Goal: Transaction & Acquisition: Download file/media

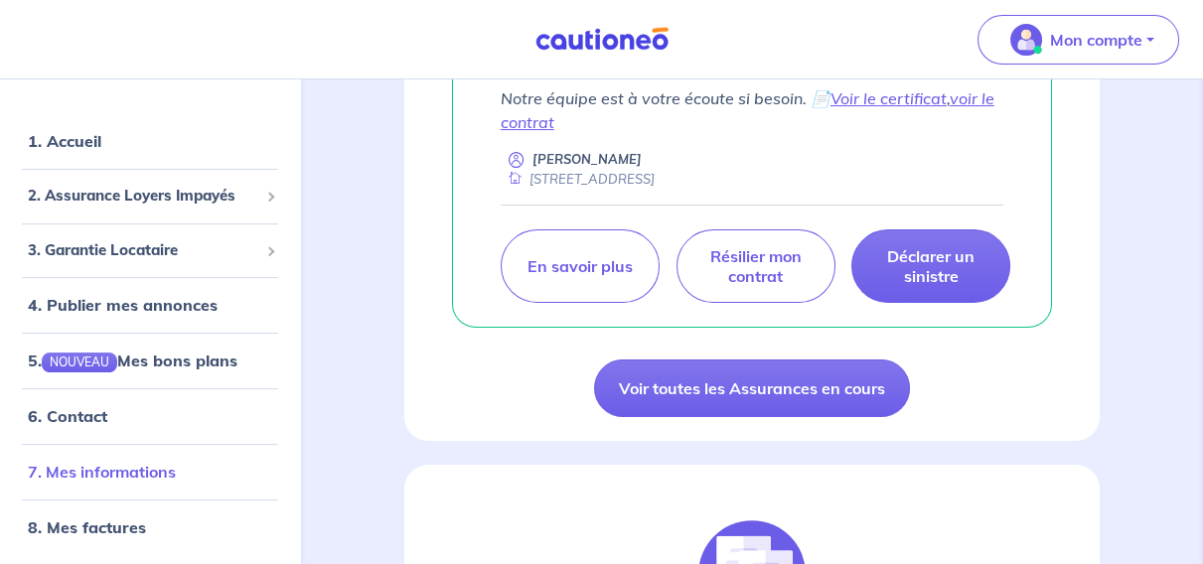
scroll to position [813, 0]
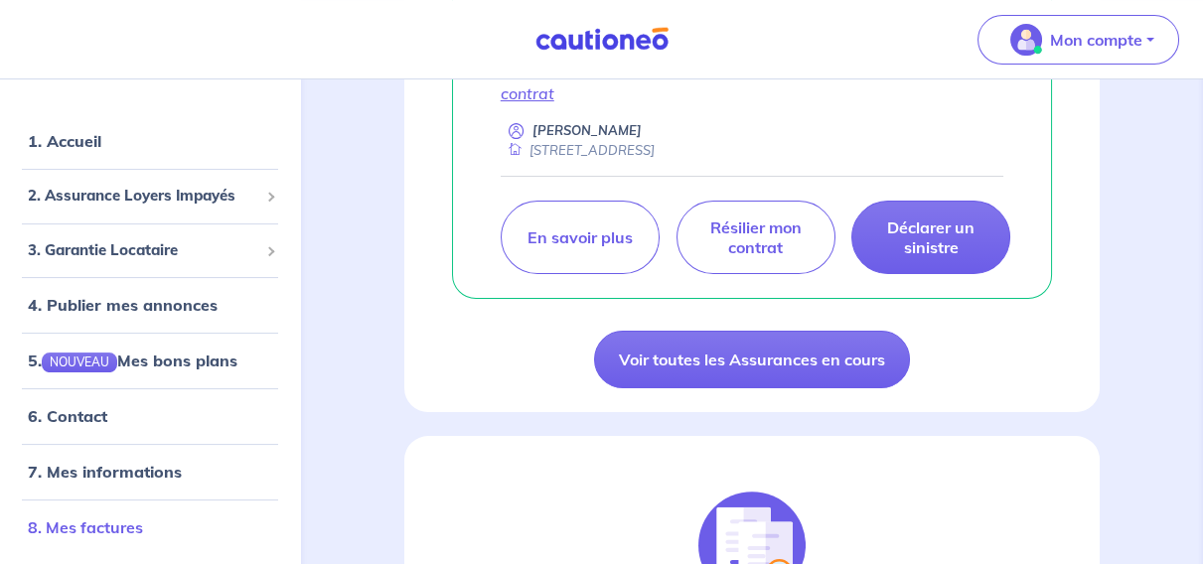
click at [106, 530] on link "8. Mes factures" at bounding box center [85, 528] width 115 height 20
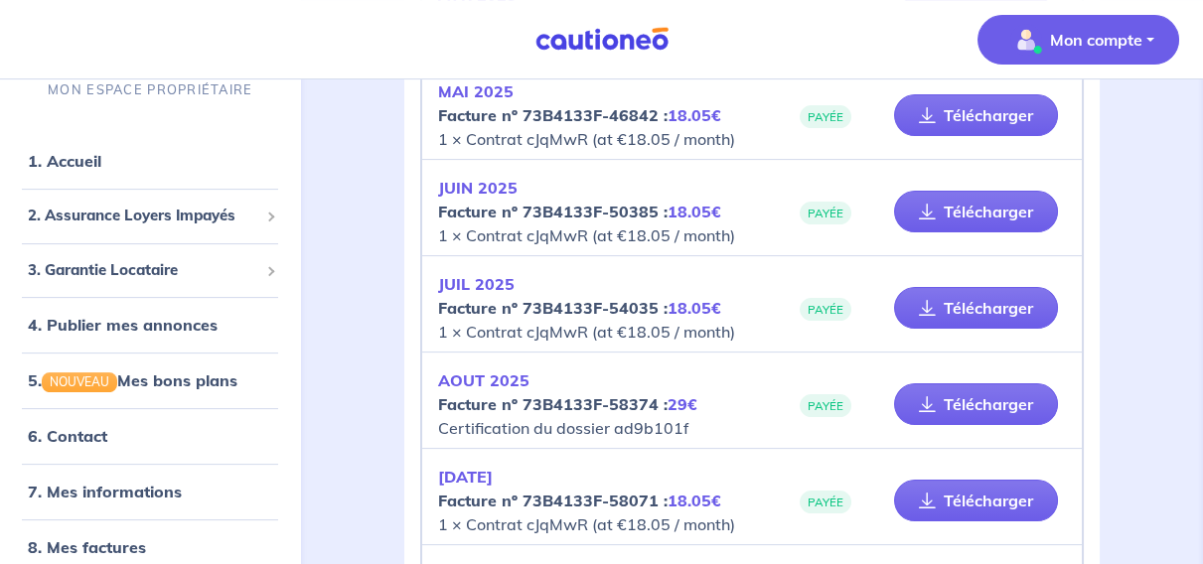
scroll to position [1445, 0]
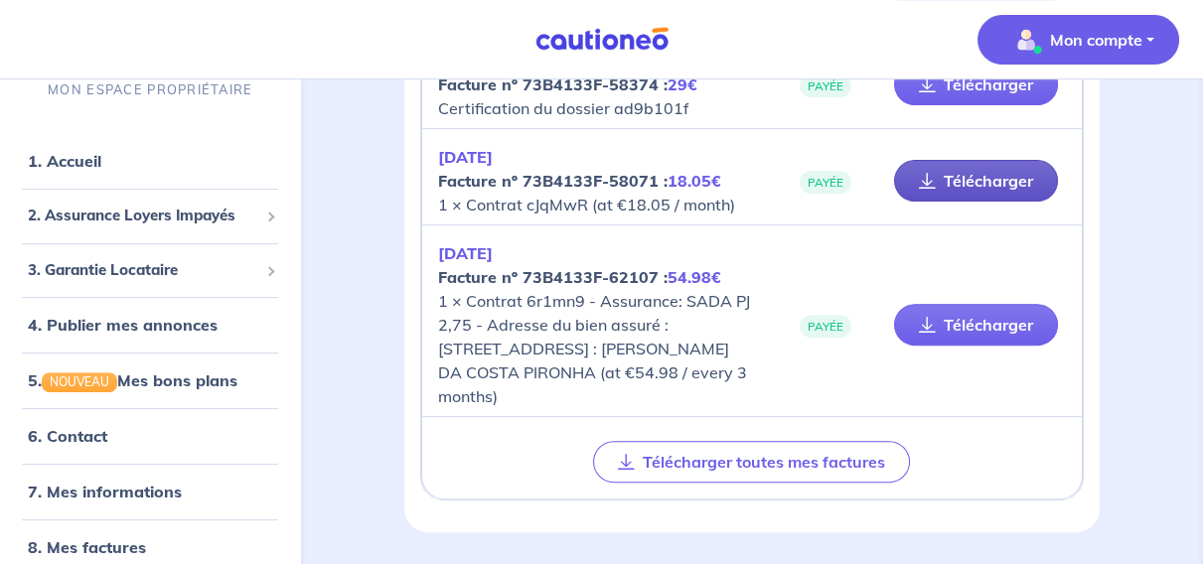
click at [965, 179] on link "Télécharger" at bounding box center [976, 181] width 164 height 42
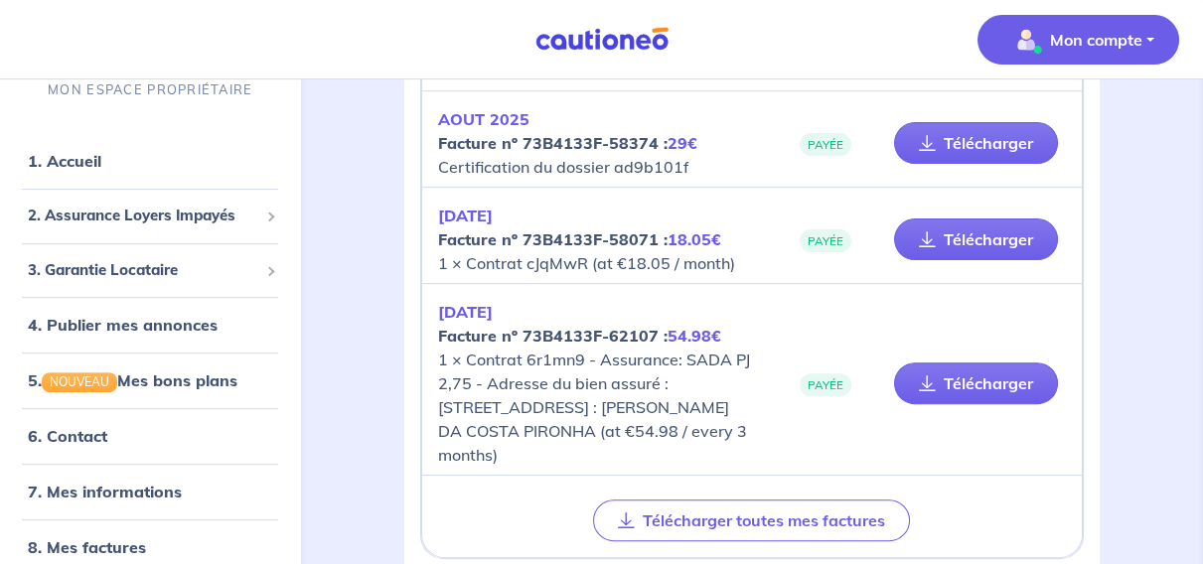
scroll to position [1354, 0]
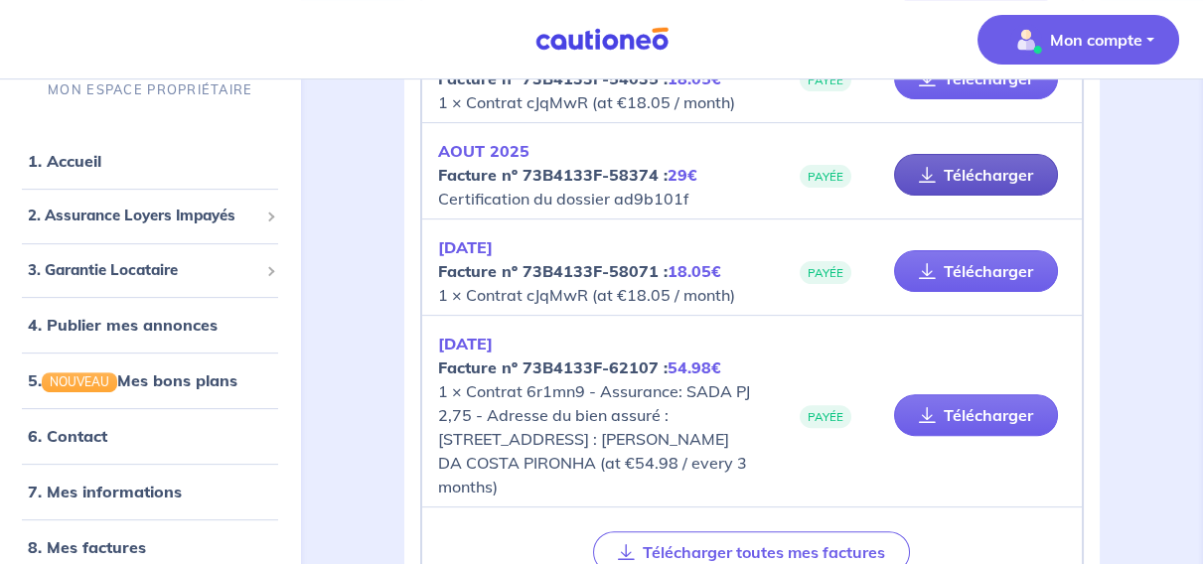
click at [970, 176] on link "Télécharger" at bounding box center [976, 175] width 164 height 42
click at [586, 264] on strong "Facture nº 73B4133F-58071 : 18.05€" at bounding box center [579, 271] width 283 height 20
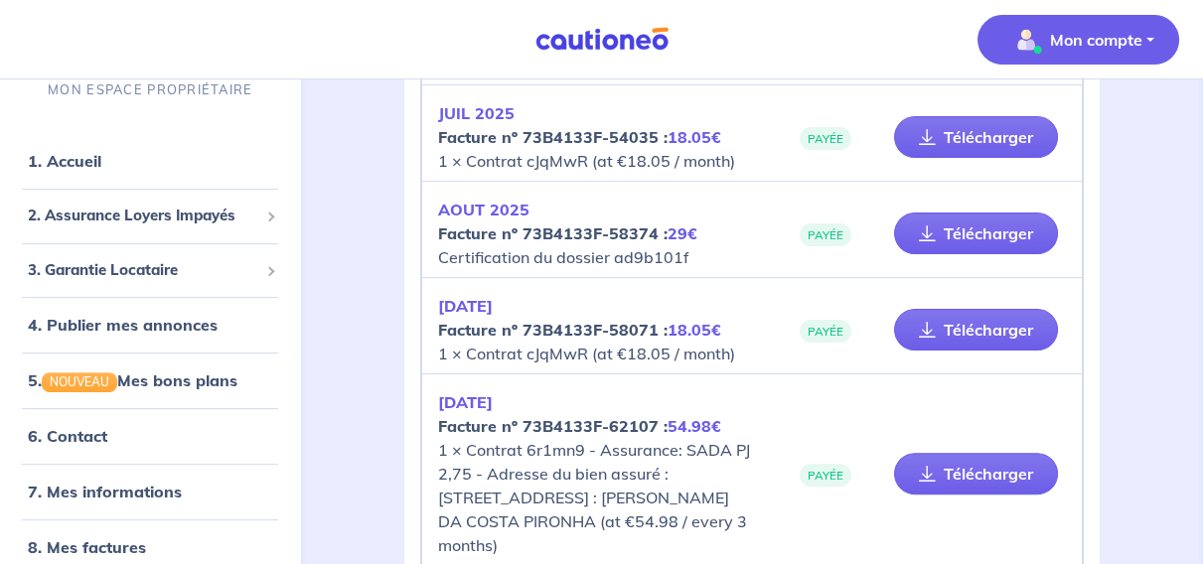
scroll to position [1174, 0]
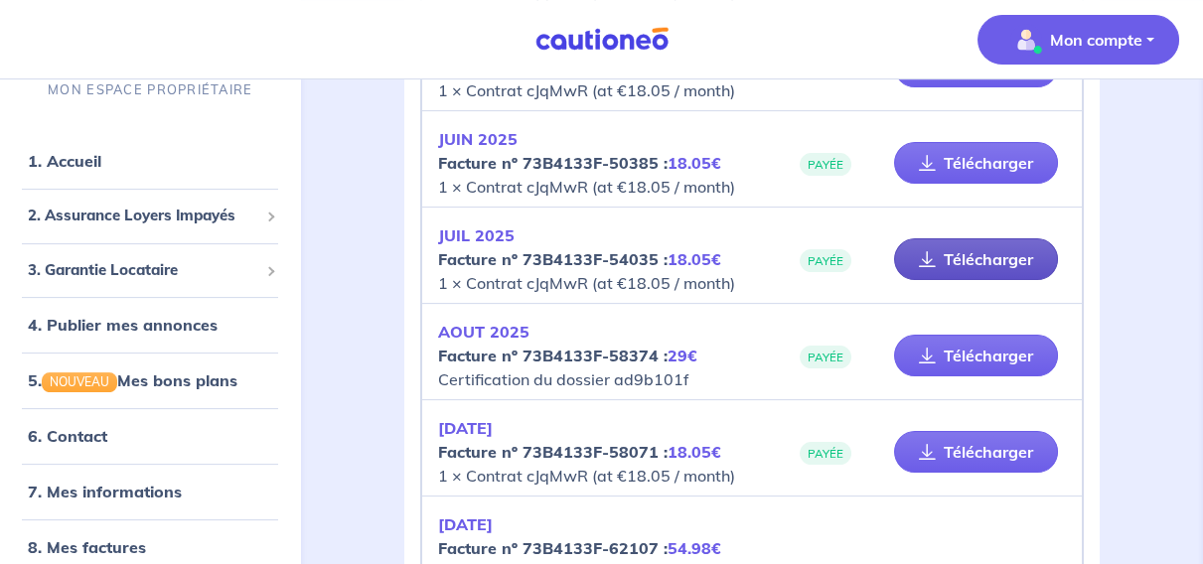
click at [970, 264] on link "Télécharger" at bounding box center [976, 259] width 164 height 42
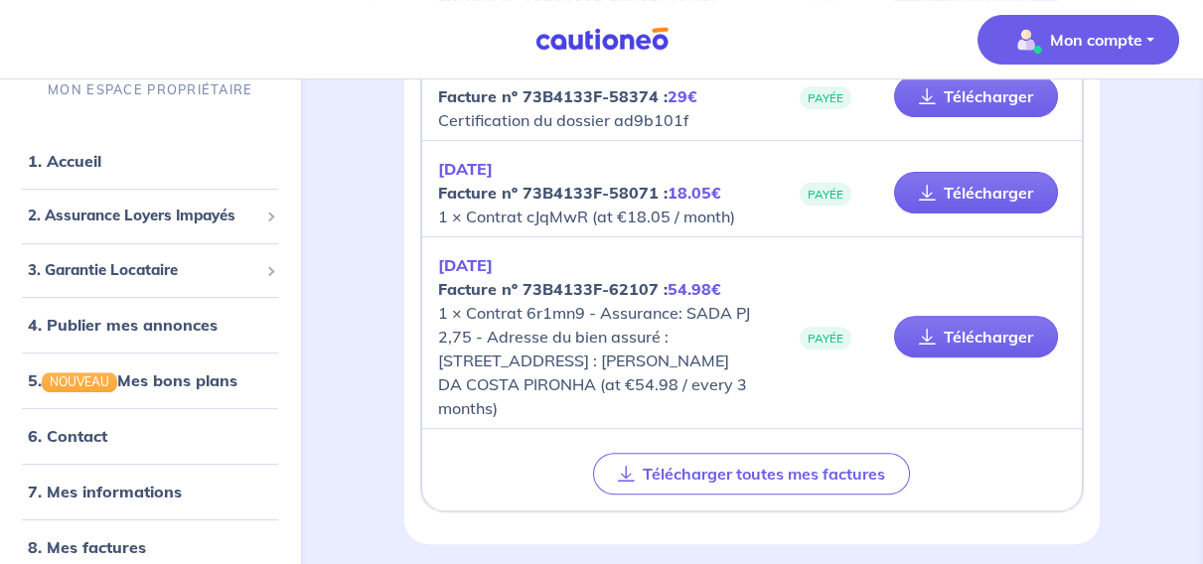
scroll to position [1349, 0]
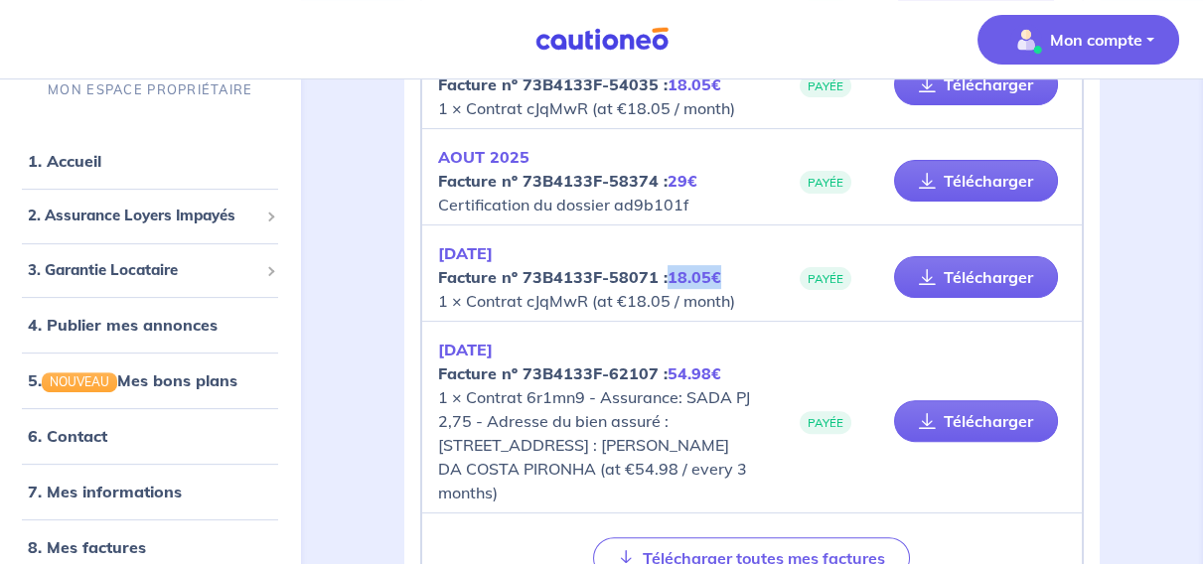
drag, startPoint x: 719, startPoint y: 273, endPoint x: 665, endPoint y: 280, distance: 55.1
click at [665, 280] on p "[DATE] Facture nº 73B4133F-58071 : 18.05€ 1 × Contrat cJqMwR (at €18.05 / month)" at bounding box center [595, 277] width 314 height 72
click at [980, 274] on link "Télécharger" at bounding box center [976, 277] width 164 height 42
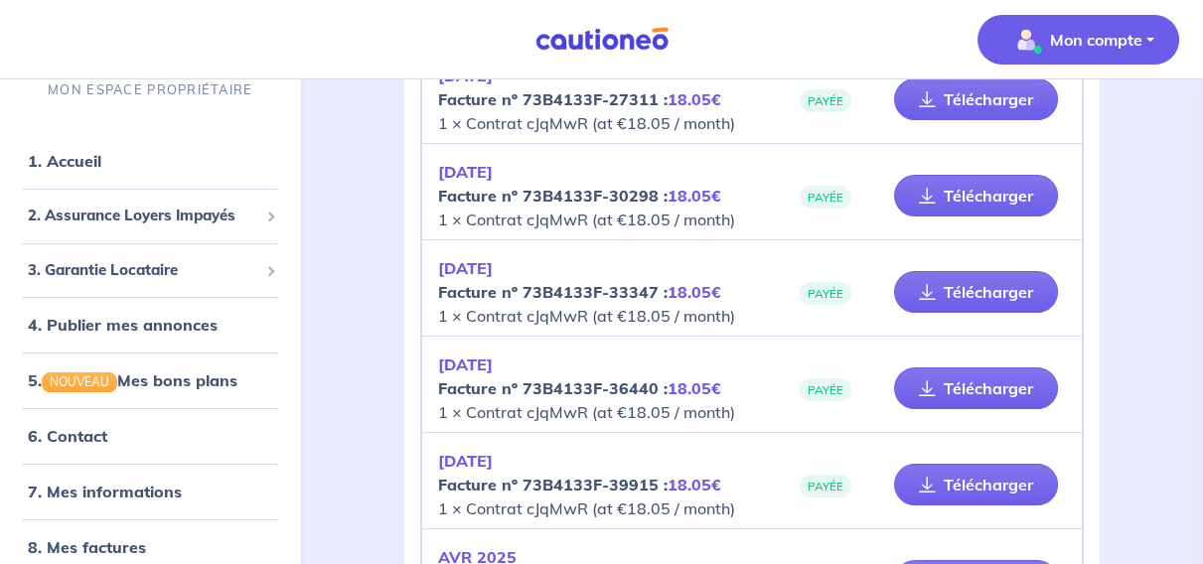
scroll to position [445, 0]
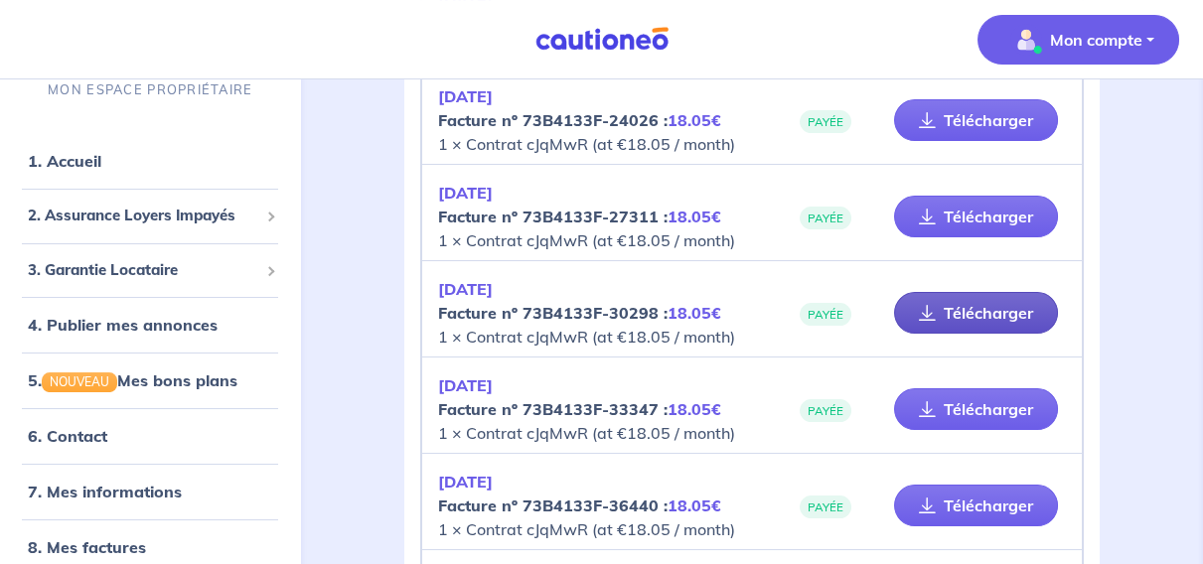
click at [953, 312] on link "Télécharger" at bounding box center [976, 313] width 164 height 42
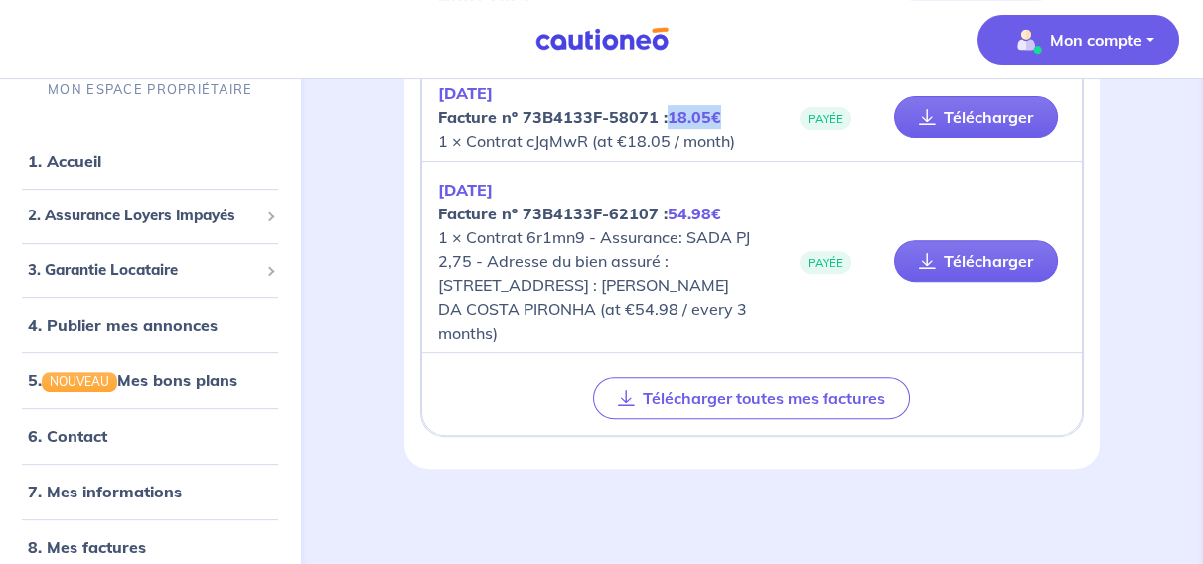
scroll to position [1529, 0]
click at [982, 247] on link "Télécharger" at bounding box center [976, 261] width 164 height 42
